Goal: Information Seeking & Learning: Learn about a topic

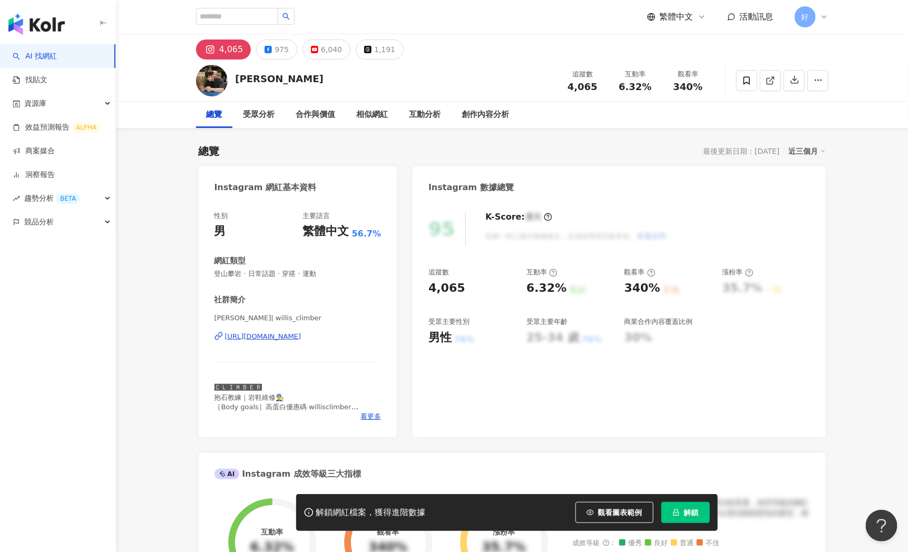
click at [301, 335] on div "https://www.instagram.com/willis_climber/" at bounding box center [263, 336] width 76 height 9
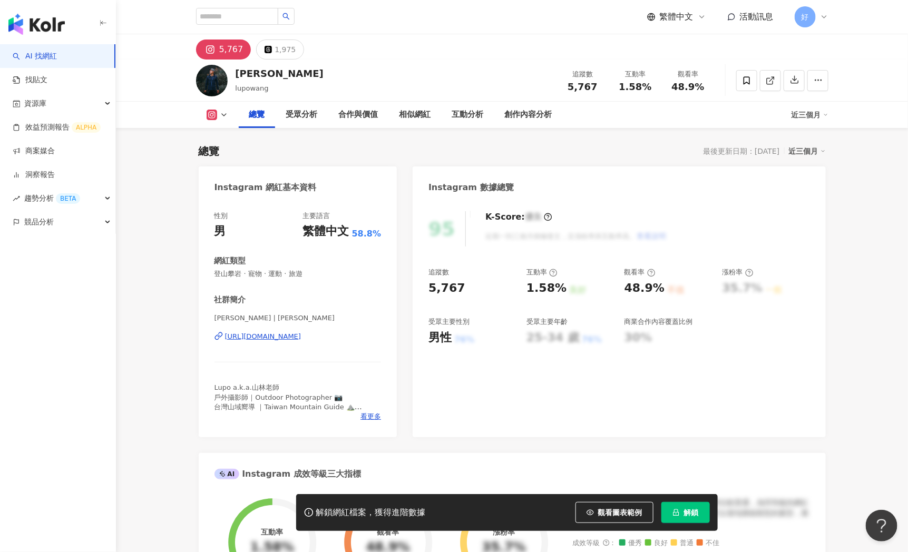
click at [301, 332] on div "https://www.instagram.com/lupowang/" at bounding box center [263, 336] width 76 height 9
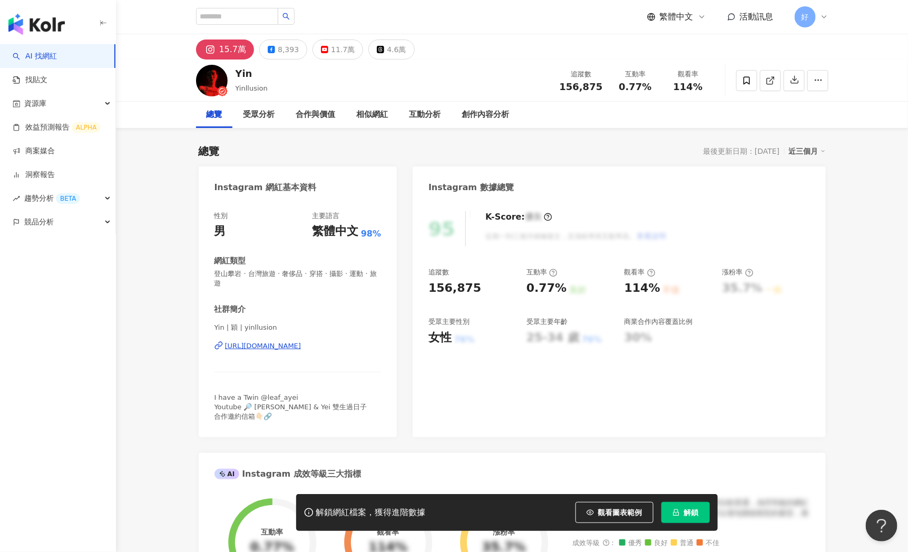
click at [301, 341] on div "https://www.instagram.com/yinllusion/" at bounding box center [263, 345] width 76 height 9
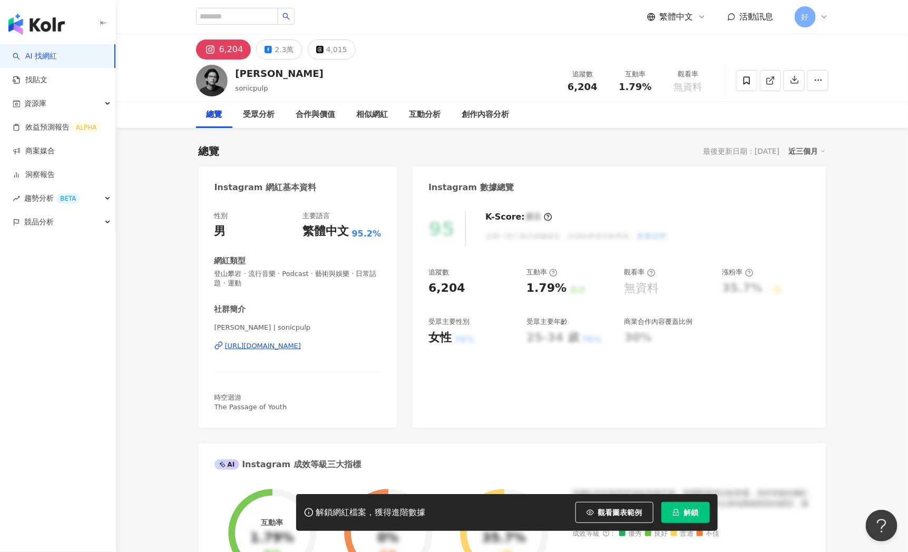
click at [255, 346] on div "[URL][DOMAIN_NAME]" at bounding box center [263, 345] width 76 height 9
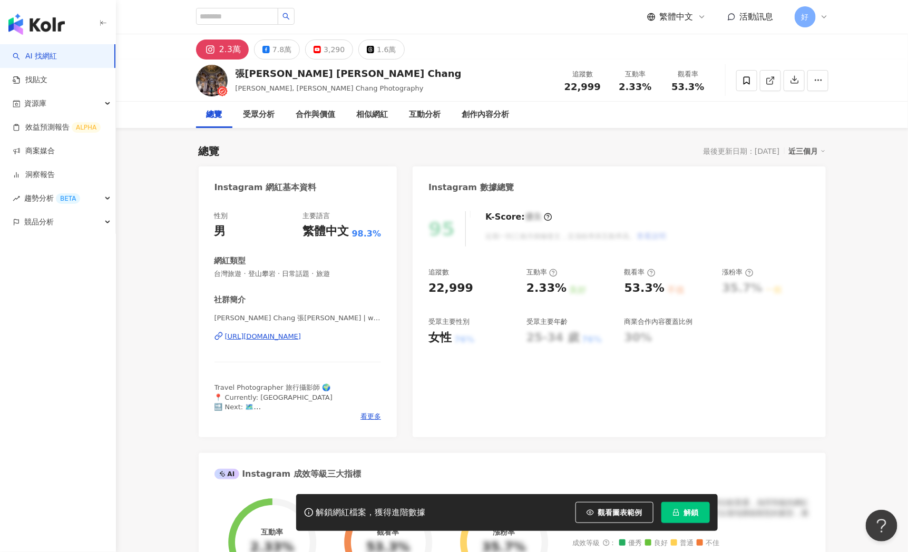
click at [301, 335] on div "https://www.instagram.com/wilhelmchangphotography/" at bounding box center [263, 336] width 76 height 9
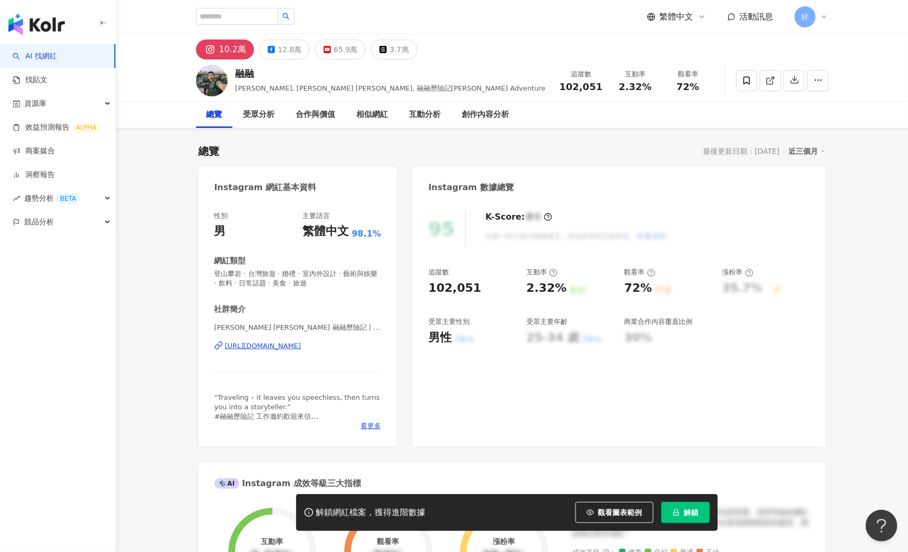
click at [275, 349] on div "https://www.instagram.com/benwoooo/" at bounding box center [263, 345] width 76 height 9
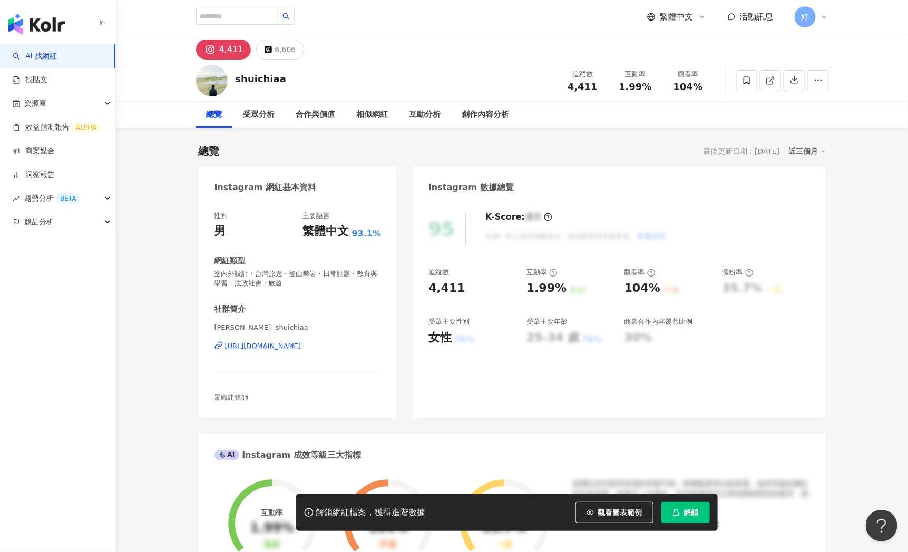
click at [296, 345] on div "https://www.instagram.com/shuichiaa/" at bounding box center [263, 345] width 76 height 9
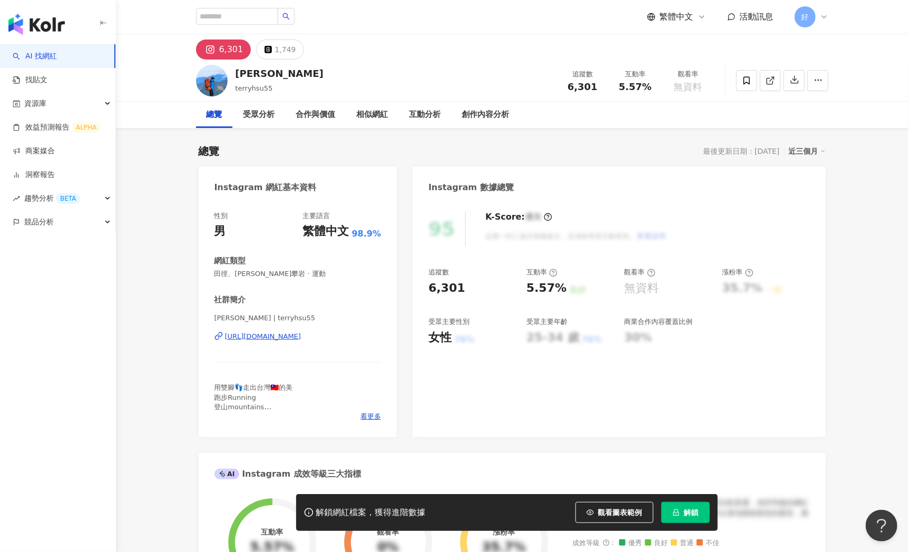
click at [301, 336] on div "https://www.instagram.com/terryhsu55/" at bounding box center [263, 336] width 76 height 9
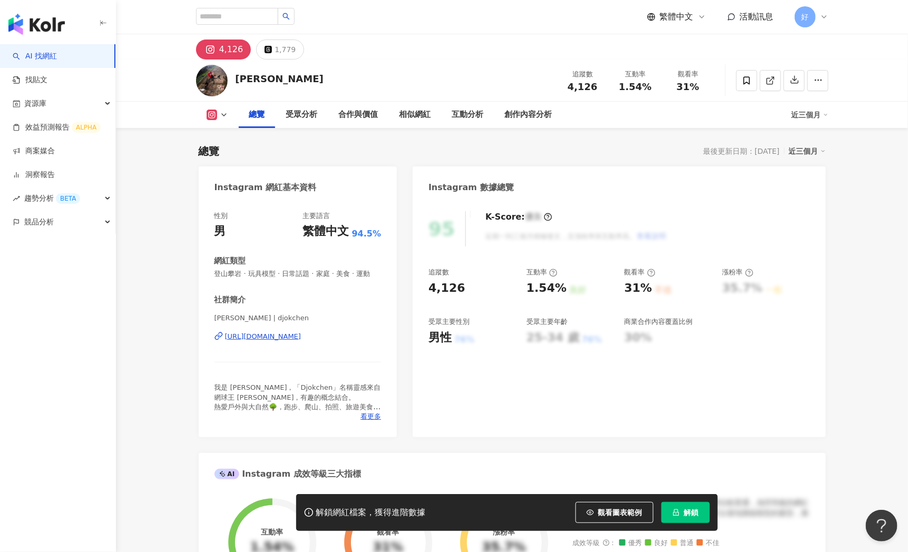
click at [301, 332] on div "https://www.instagram.com/djokchen/" at bounding box center [263, 336] width 76 height 9
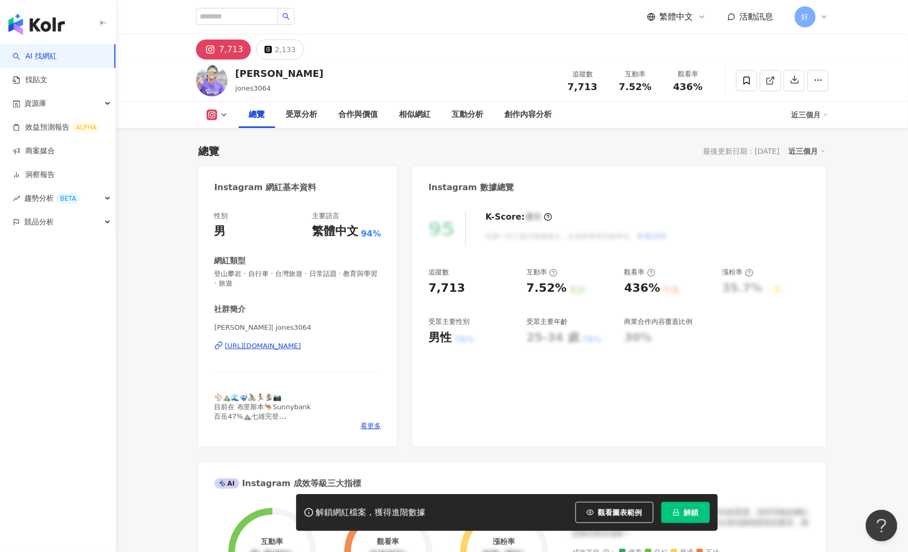
click at [297, 344] on div "https://www.instagram.com/jones3064/" at bounding box center [263, 345] width 76 height 9
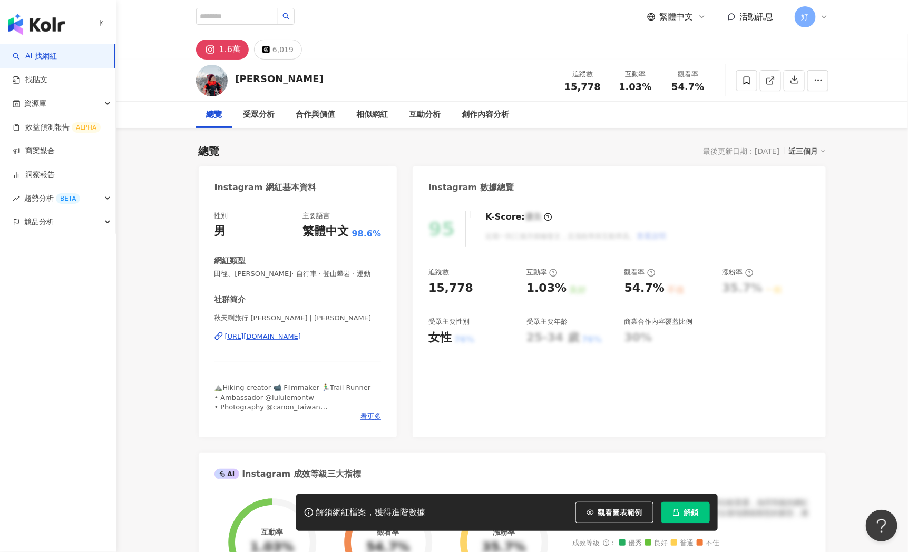
click at [301, 330] on div "秋天剩旅行 [PERSON_NAME] | [PERSON_NAME] [URL][DOMAIN_NAME]" at bounding box center [297, 344] width 167 height 62
click at [301, 338] on div "[URL][DOMAIN_NAME]" at bounding box center [263, 336] width 76 height 9
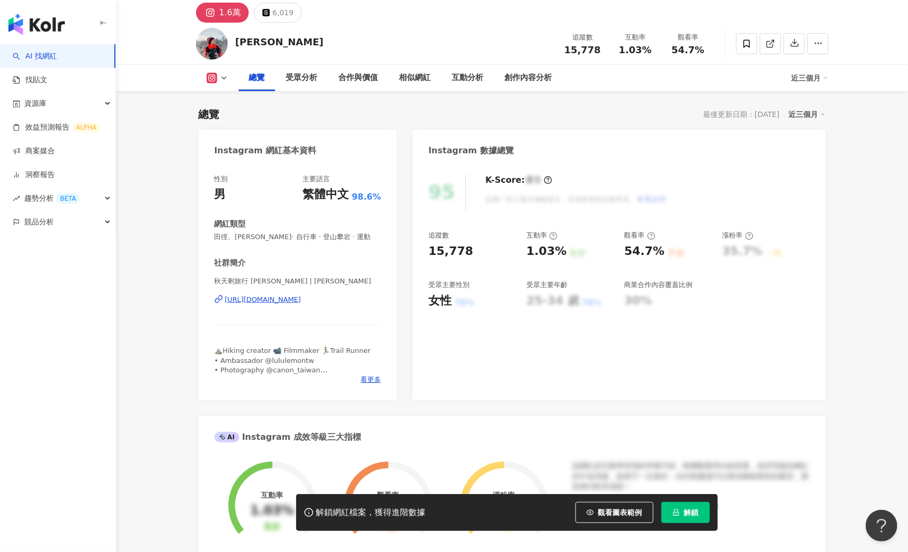
scroll to position [36, 0]
click at [297, 301] on div "[URL][DOMAIN_NAME]" at bounding box center [263, 300] width 76 height 9
